Goal: Navigation & Orientation: Find specific page/section

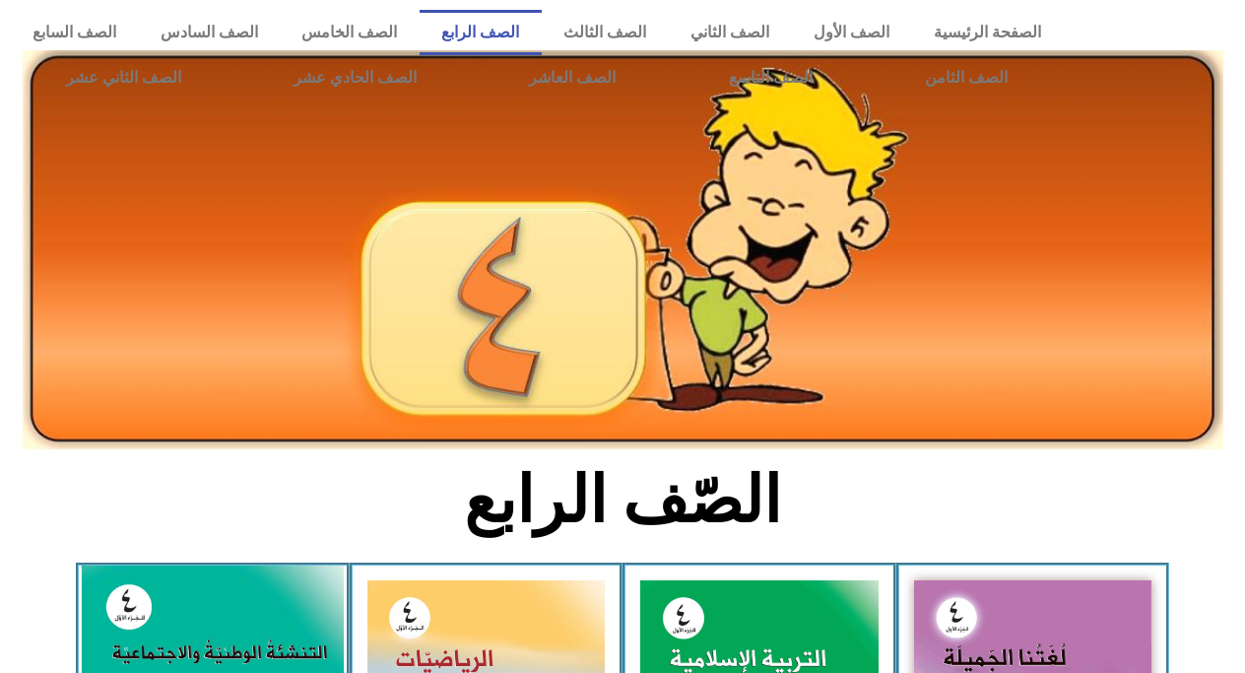
scroll to position [199, 0]
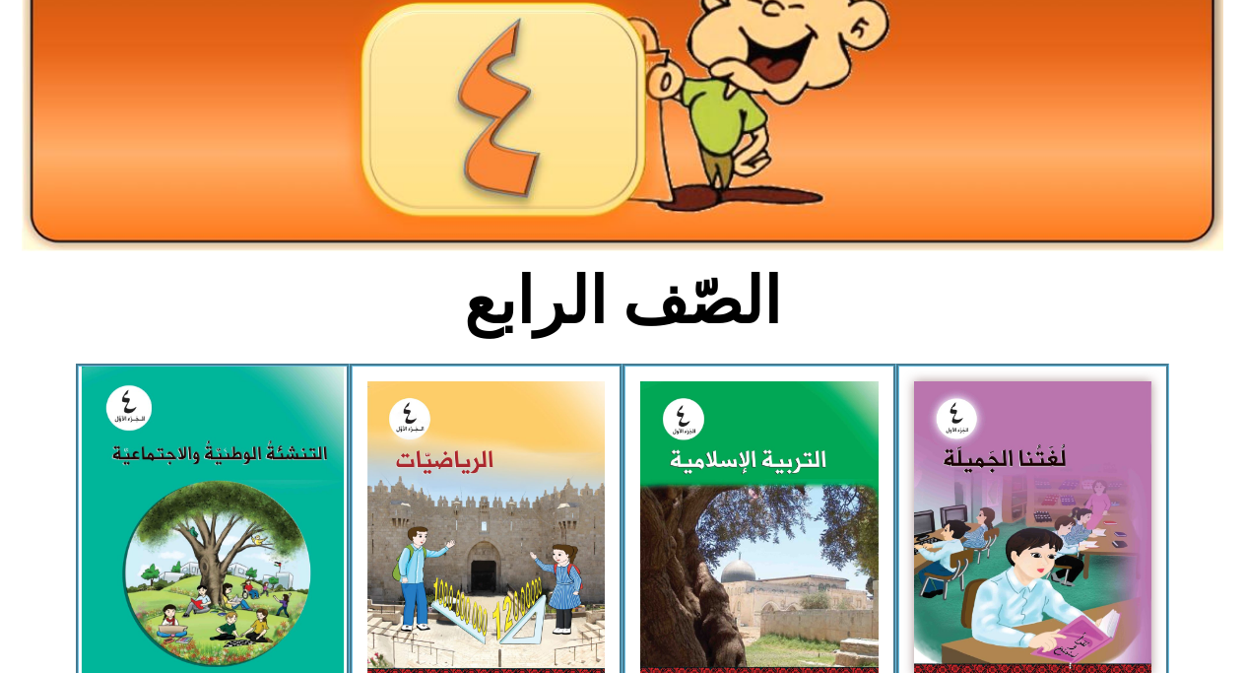
click at [157, 523] on img at bounding box center [213, 529] width 262 height 326
click at [272, 479] on img at bounding box center [213, 529] width 262 height 326
click at [233, 506] on img at bounding box center [213, 529] width 262 height 326
click at [156, 500] on img at bounding box center [213, 529] width 262 height 326
click at [274, 534] on img at bounding box center [213, 529] width 262 height 326
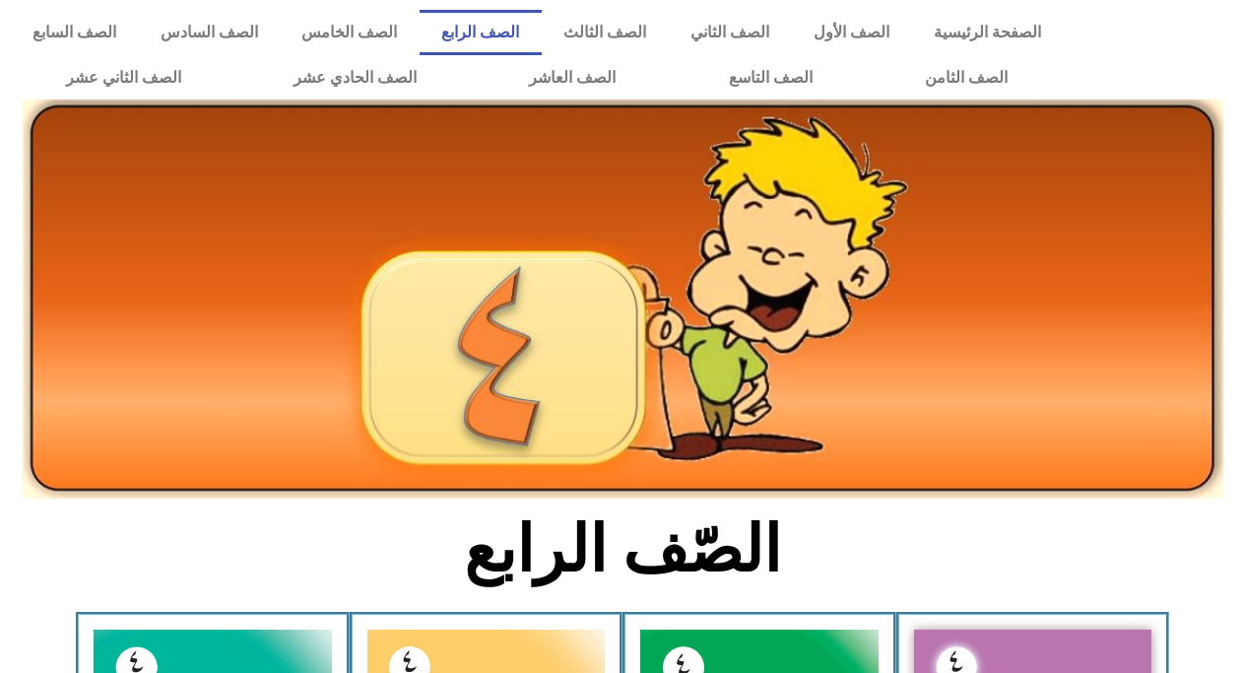
scroll to position [1092, 0]
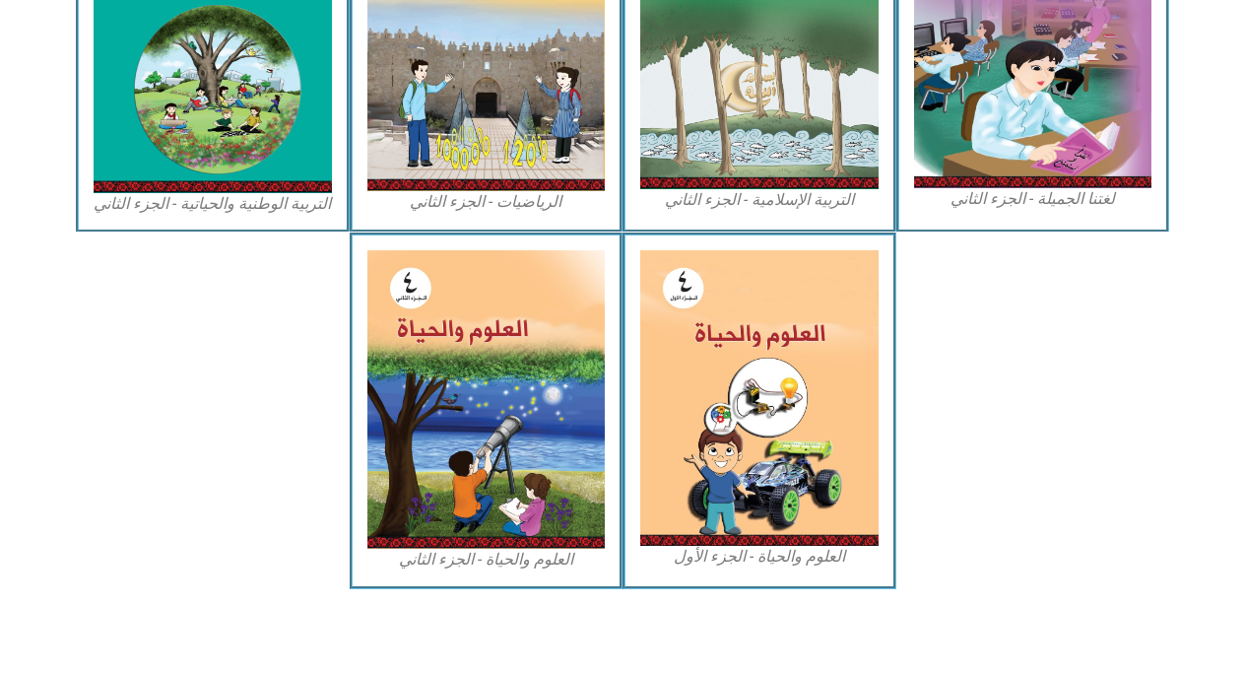
click at [297, 67] on img at bounding box center [213, 44] width 238 height 298
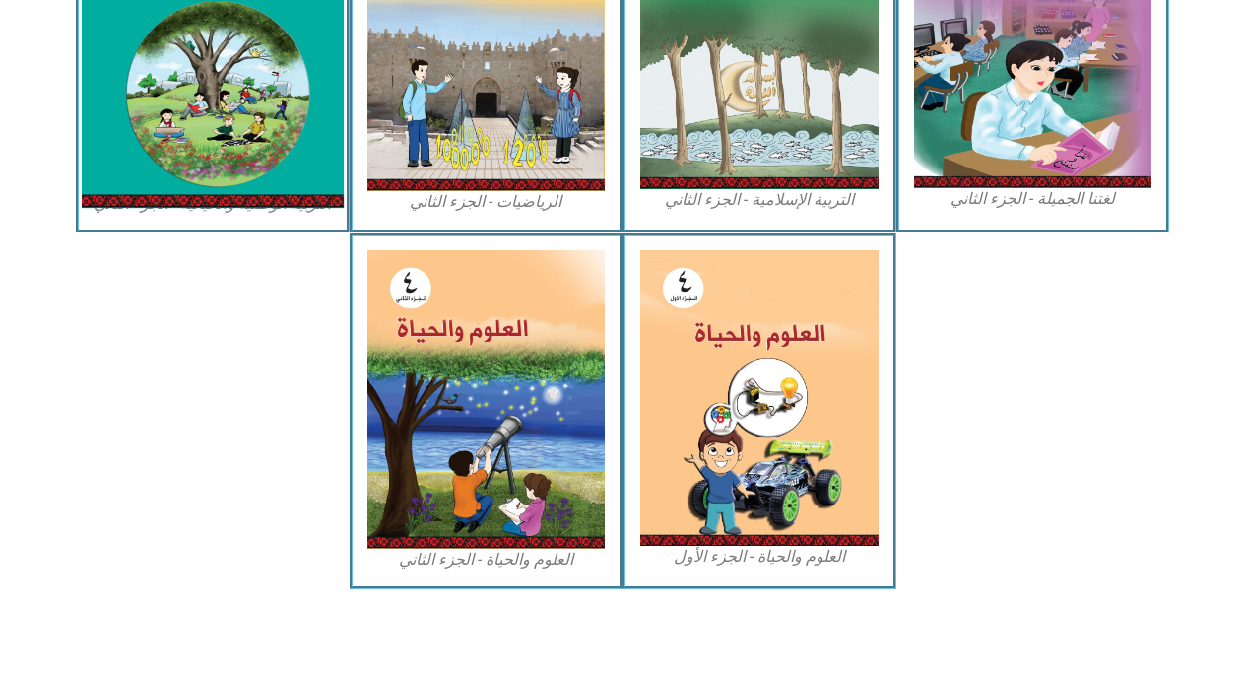
click at [297, 68] on img at bounding box center [213, 44] width 262 height 328
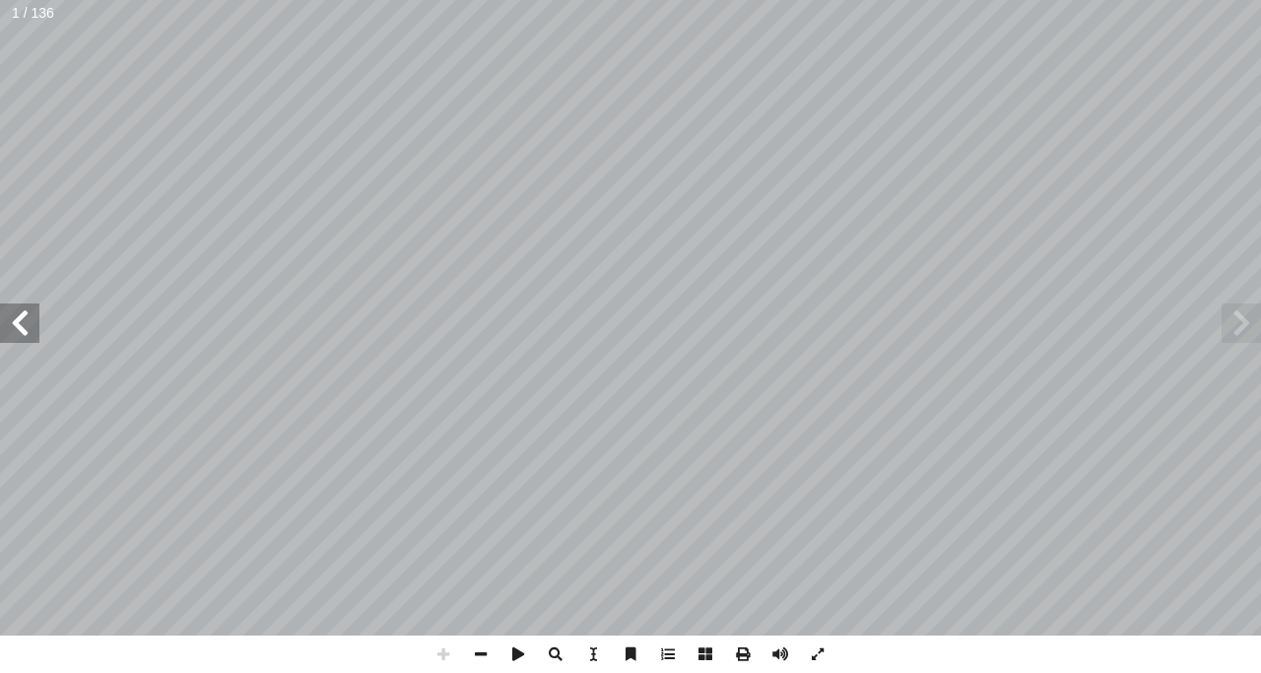
click at [20, 320] on span at bounding box center [19, 322] width 39 height 39
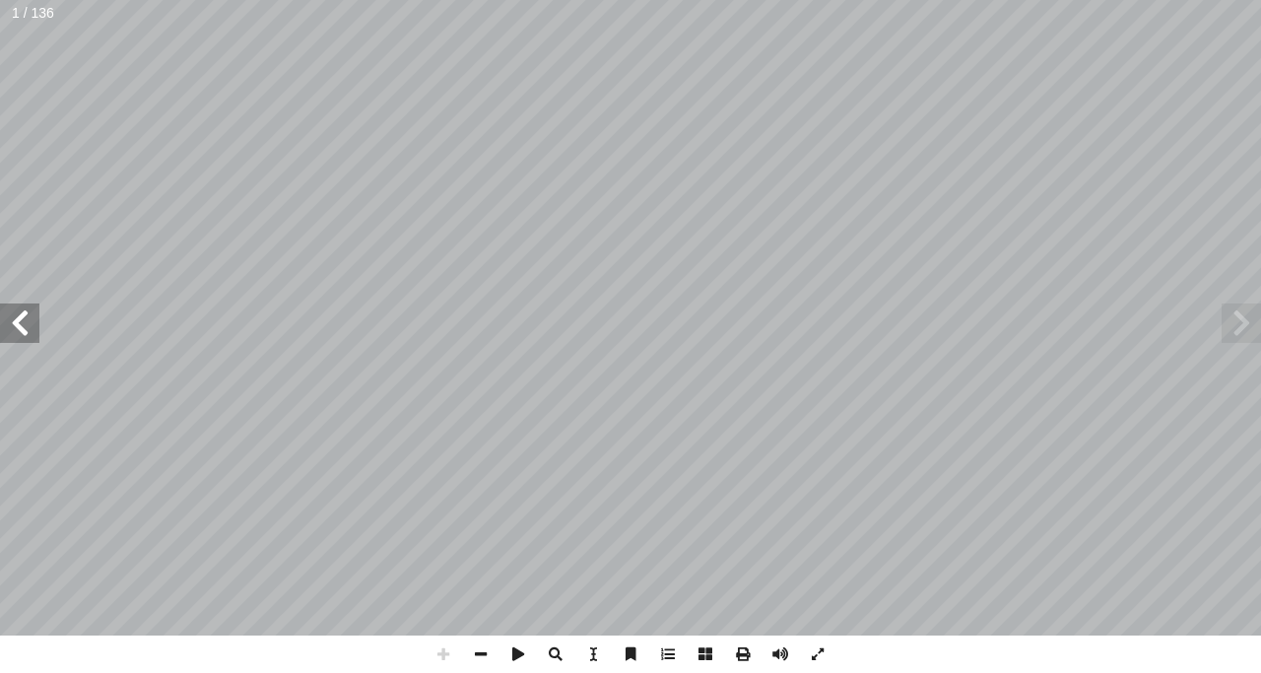
click at [20, 320] on span at bounding box center [19, 322] width 39 height 39
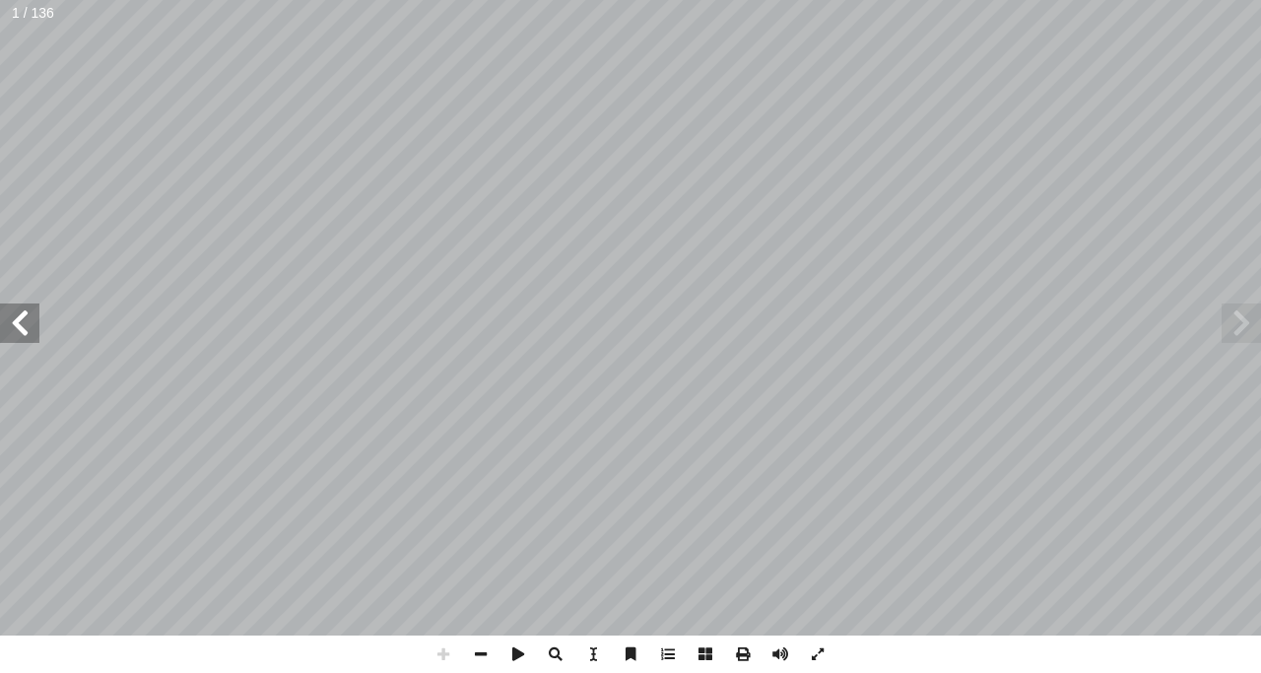
click at [20, 320] on span at bounding box center [19, 322] width 39 height 39
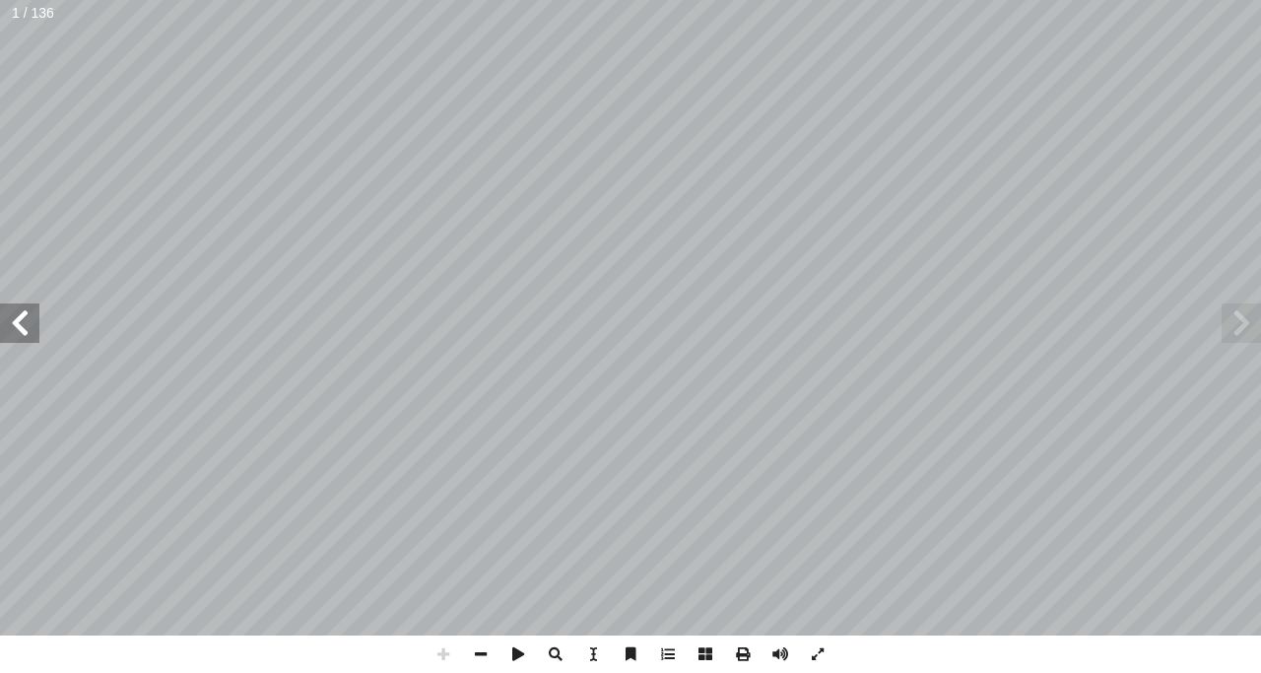
click at [20, 320] on span at bounding box center [19, 322] width 39 height 39
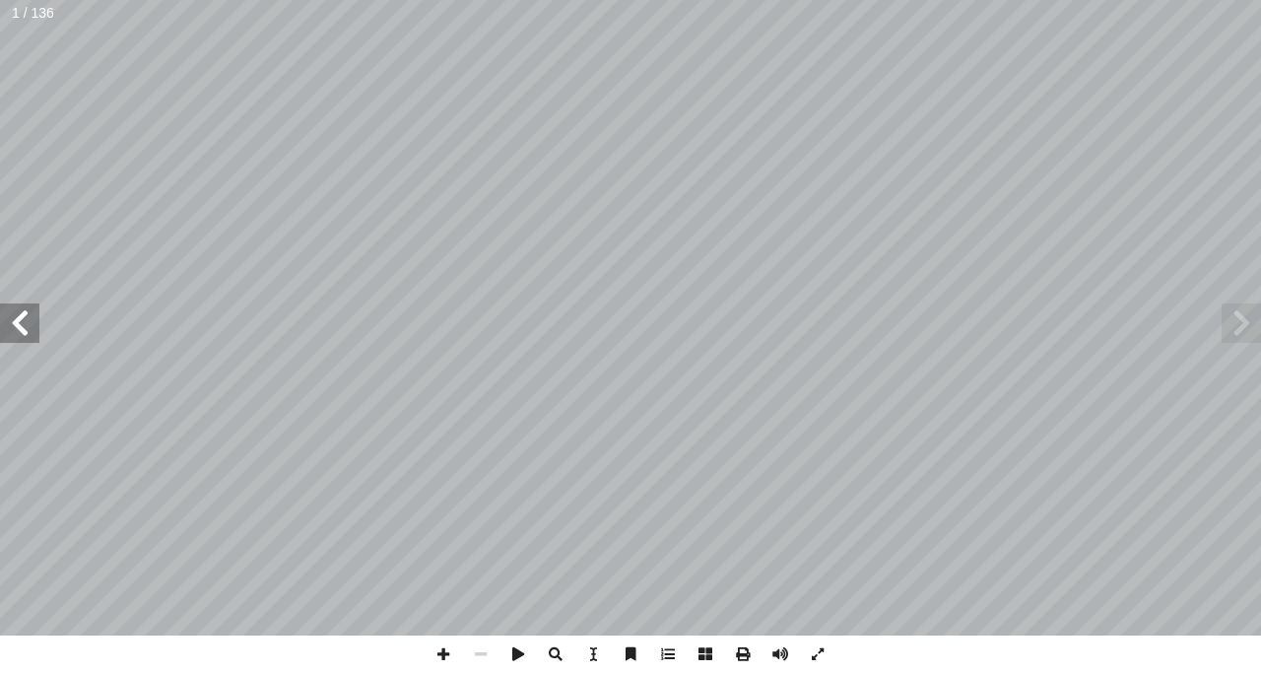
click at [17, 317] on span at bounding box center [19, 322] width 39 height 39
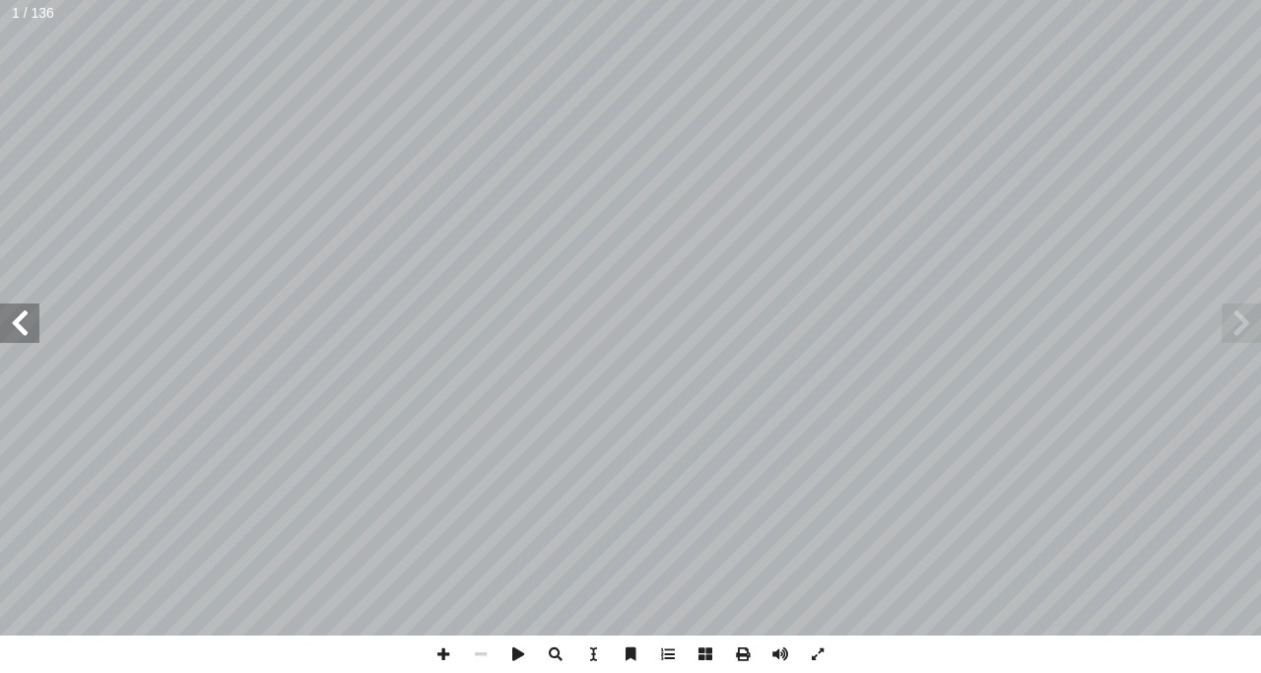
click at [17, 317] on span at bounding box center [19, 322] width 39 height 39
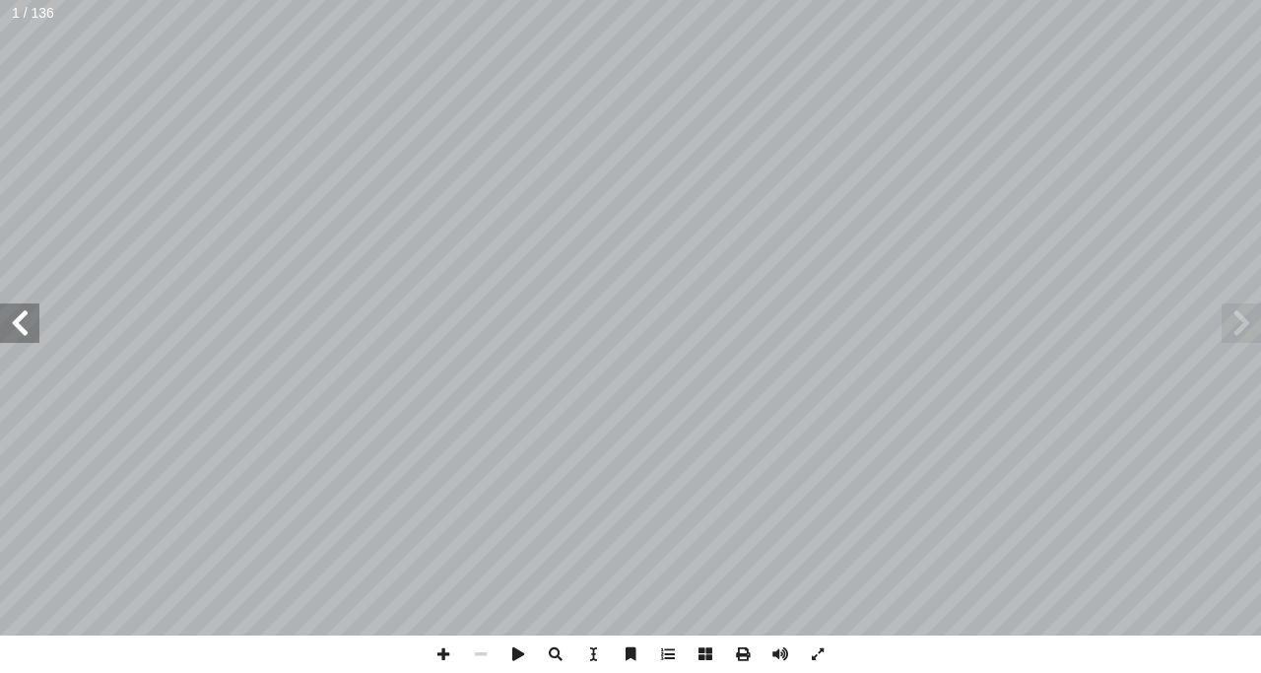
click at [17, 317] on span at bounding box center [19, 322] width 39 height 39
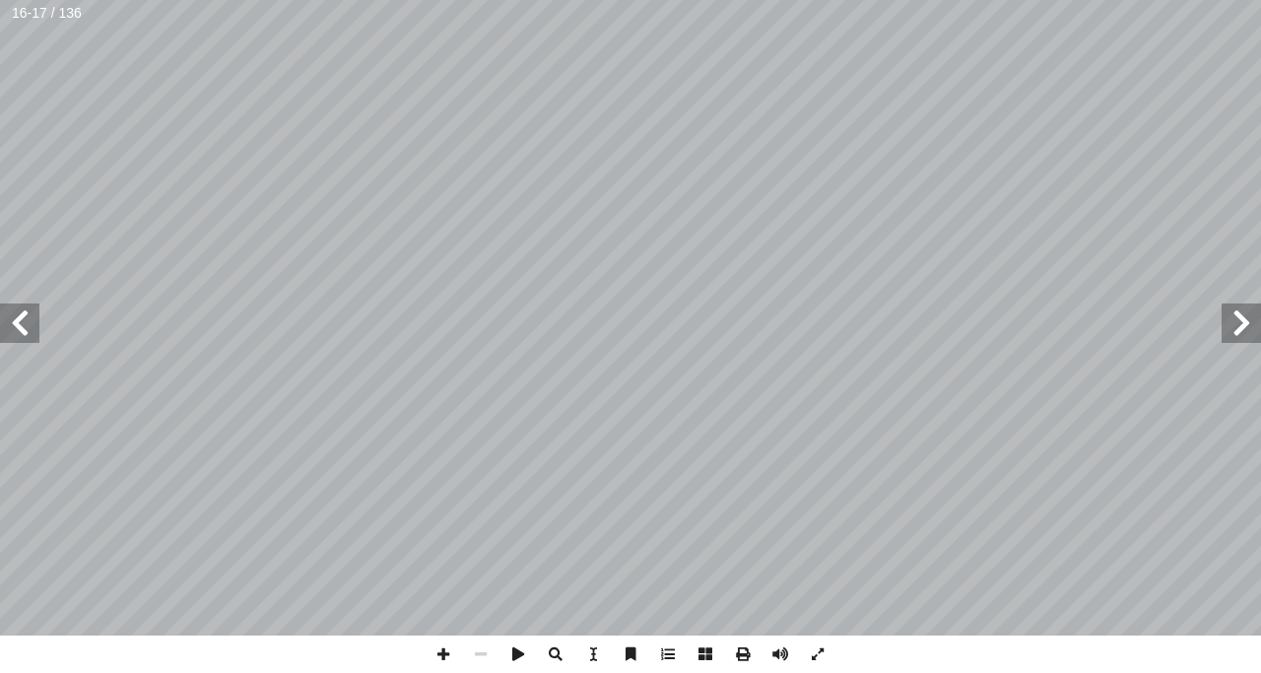
click at [17, 317] on span at bounding box center [19, 322] width 39 height 39
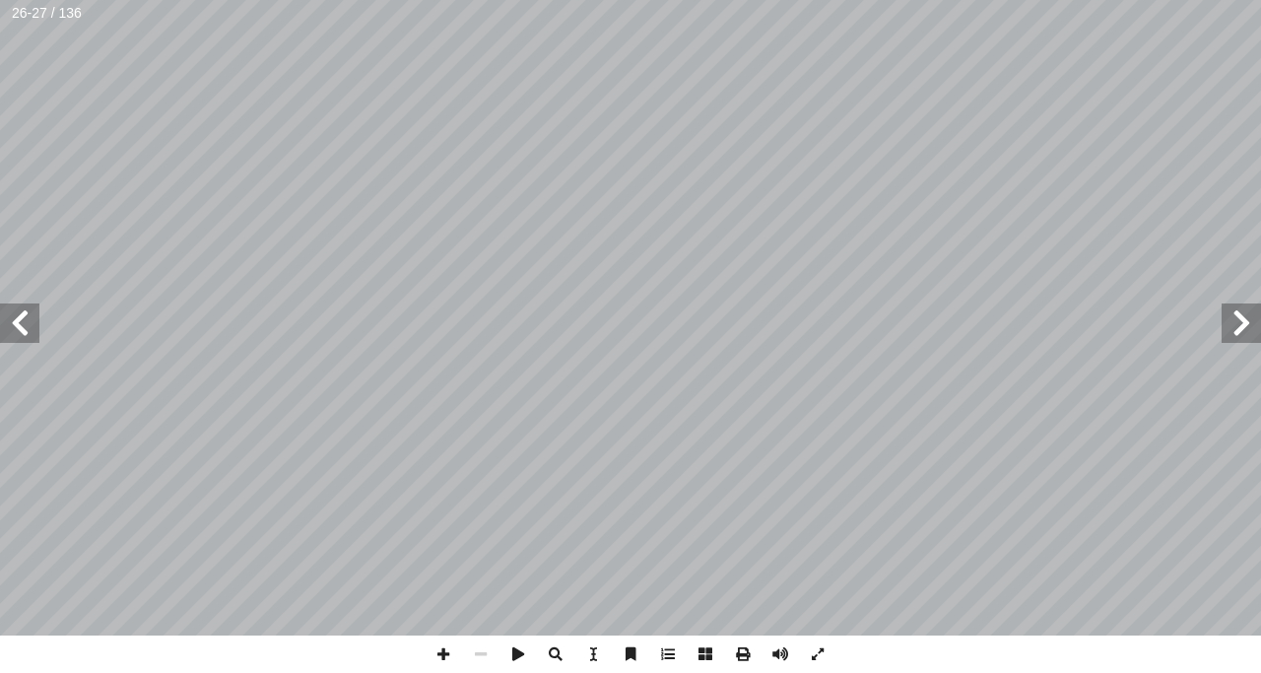
click at [17, 317] on span at bounding box center [19, 322] width 39 height 39
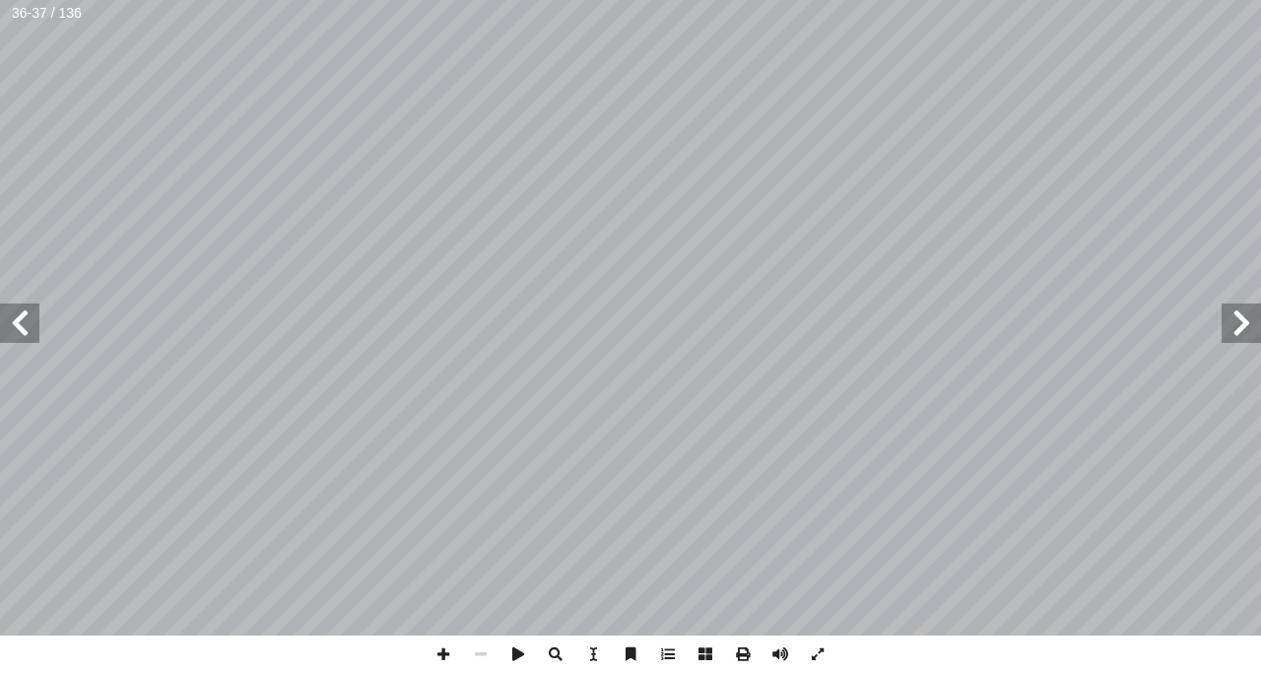
click at [17, 317] on span at bounding box center [19, 322] width 39 height 39
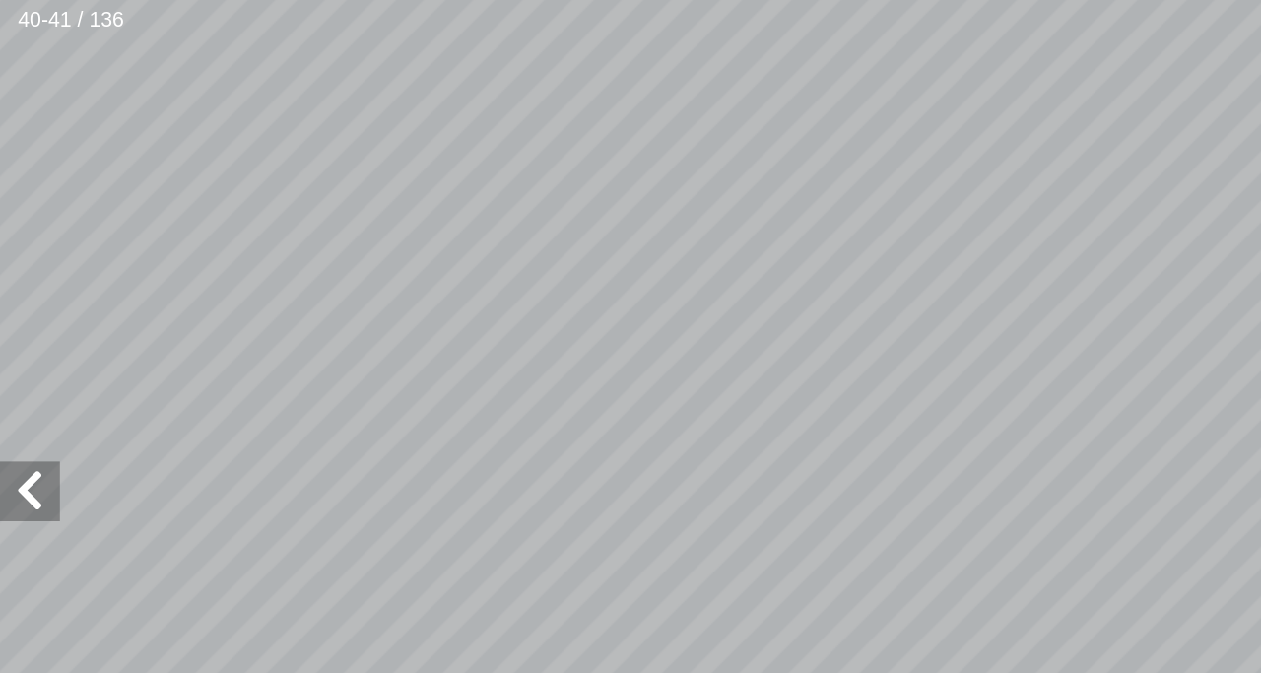
scroll to position [22, -99]
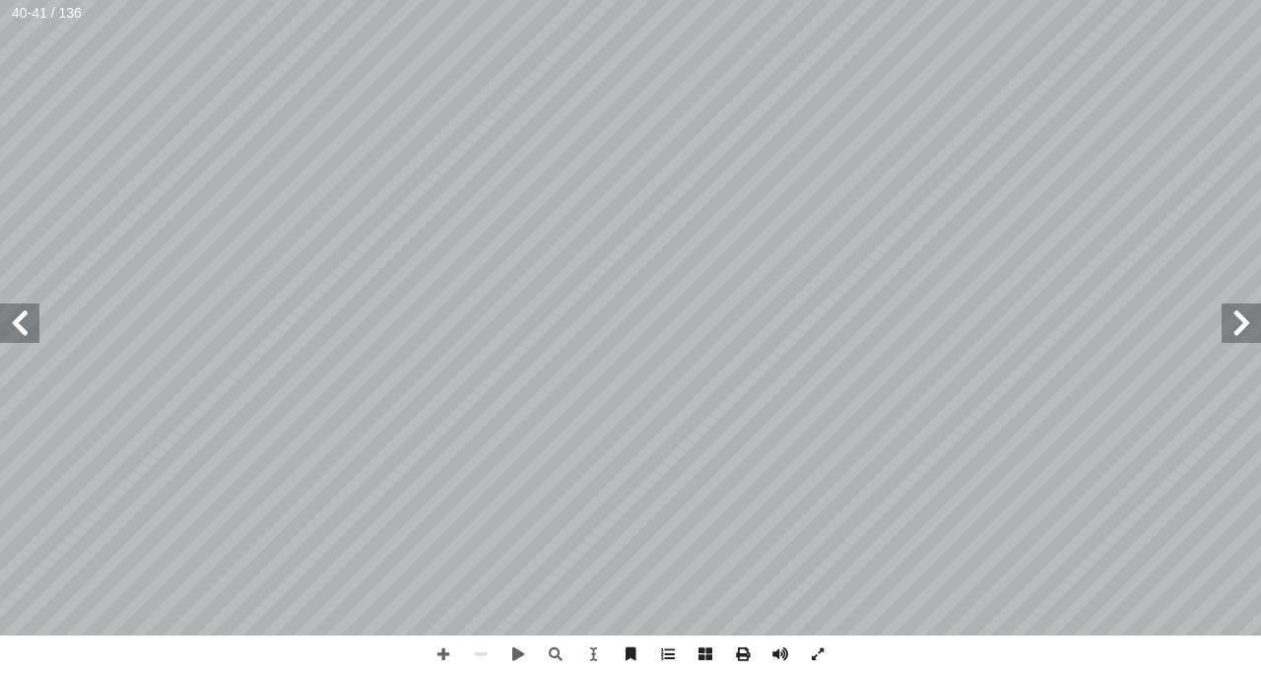
click at [16, 331] on span at bounding box center [19, 322] width 39 height 39
click at [3, 319] on span at bounding box center [19, 322] width 39 height 39
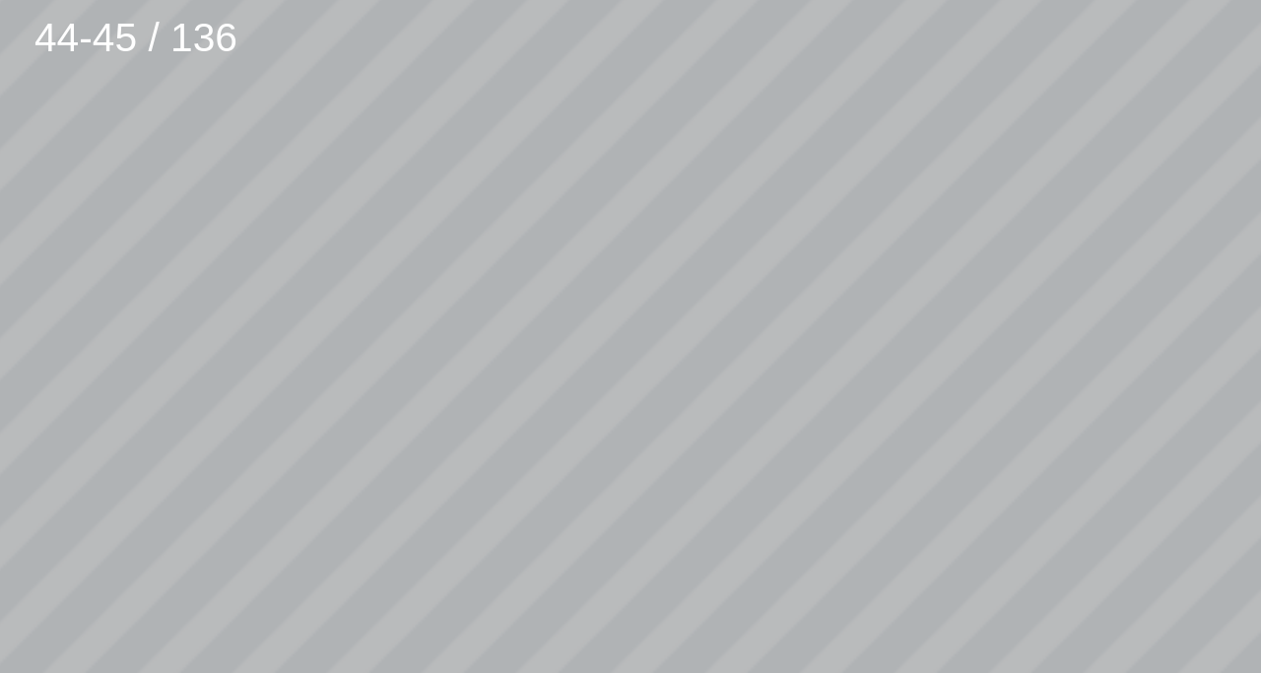
scroll to position [186, -186]
